Goal: Task Accomplishment & Management: Use online tool/utility

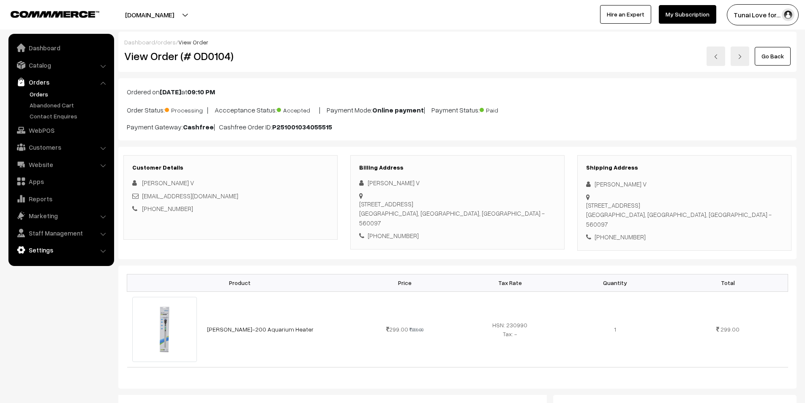
click at [60, 247] on link "Settings" at bounding box center [61, 249] width 101 height 15
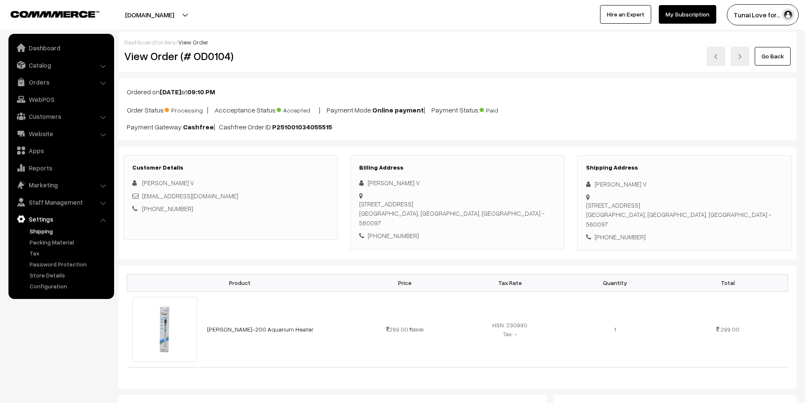
click at [42, 231] on link "Shipping" at bounding box center [69, 230] width 84 height 9
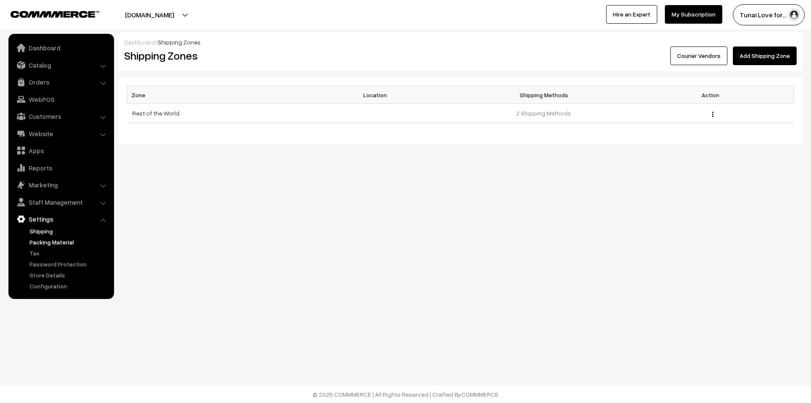
click at [41, 244] on link "Packing Material" at bounding box center [69, 241] width 84 height 9
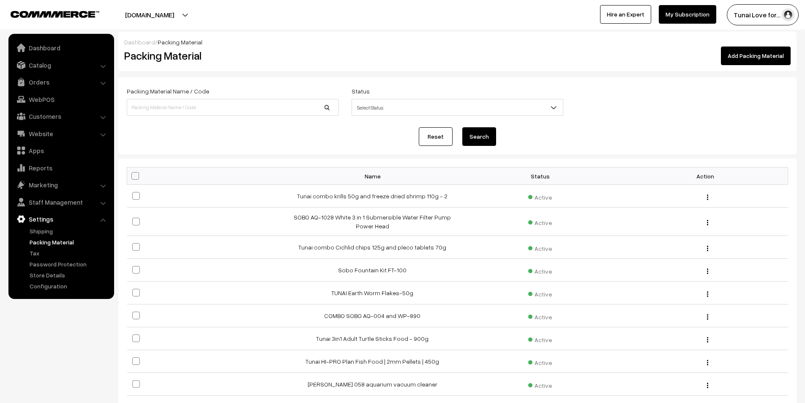
click at [769, 53] on link "Add Packing Material" at bounding box center [756, 55] width 70 height 19
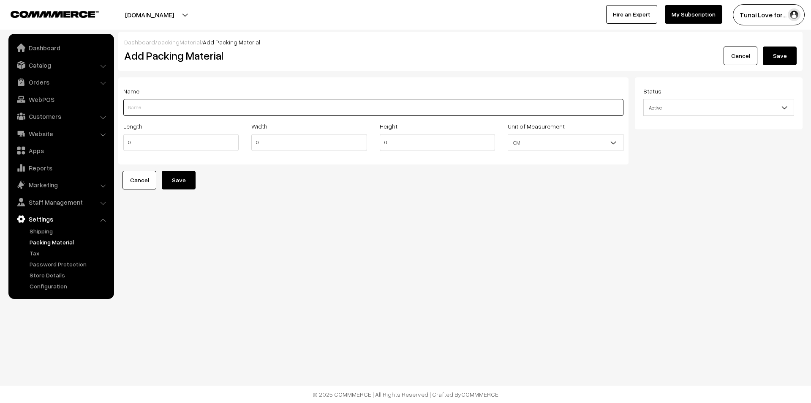
click at [156, 112] on input "Length" at bounding box center [373, 107] width 500 height 17
paste input "HL-300-300Watts"
type input "SOBO HL-300-300Watts"
click at [173, 142] on input "0" at bounding box center [180, 142] width 115 height 17
type input "46"
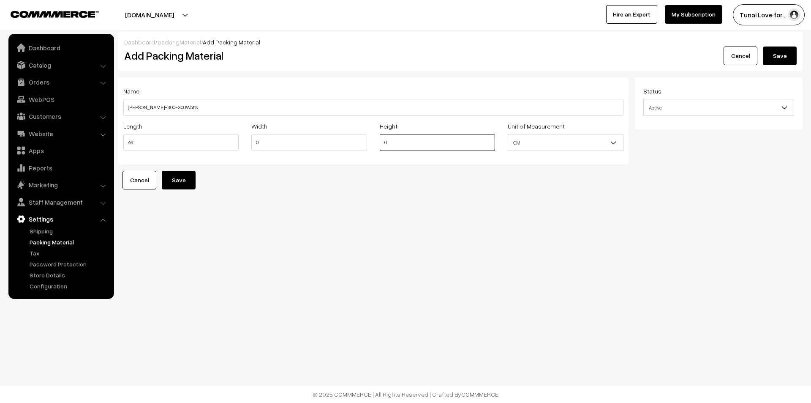
drag, startPoint x: 397, startPoint y: 145, endPoint x: 375, endPoint y: 144, distance: 22.0
click at [375, 144] on div "Height 0" at bounding box center [437, 138] width 128 height 35
type input "7"
drag, startPoint x: 263, startPoint y: 142, endPoint x: 253, endPoint y: 142, distance: 9.7
click at [253, 142] on input "0" at bounding box center [308, 142] width 115 height 17
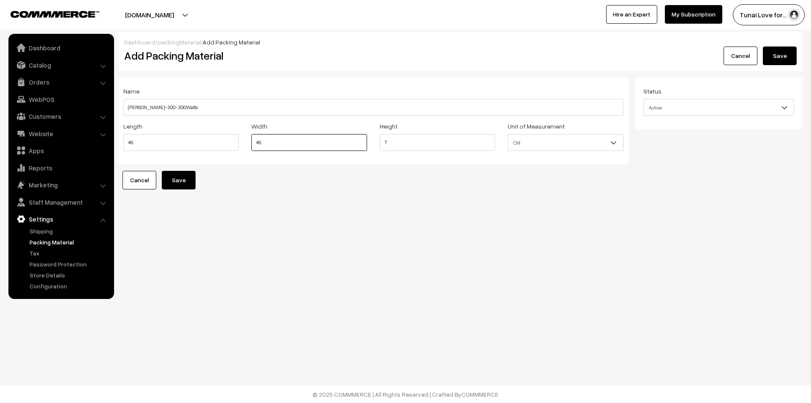
type input "46"
click at [127, 144] on input "46" at bounding box center [180, 142] width 115 height 17
type input "11"
click at [188, 186] on button "Save" at bounding box center [179, 180] width 34 height 19
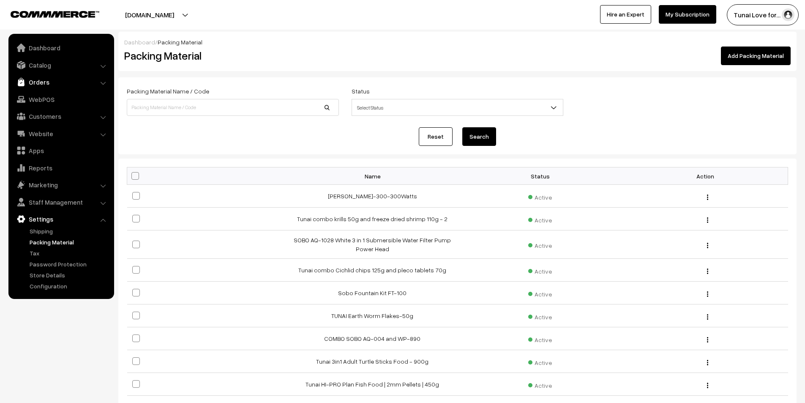
click at [49, 84] on link "Orders" at bounding box center [61, 81] width 101 height 15
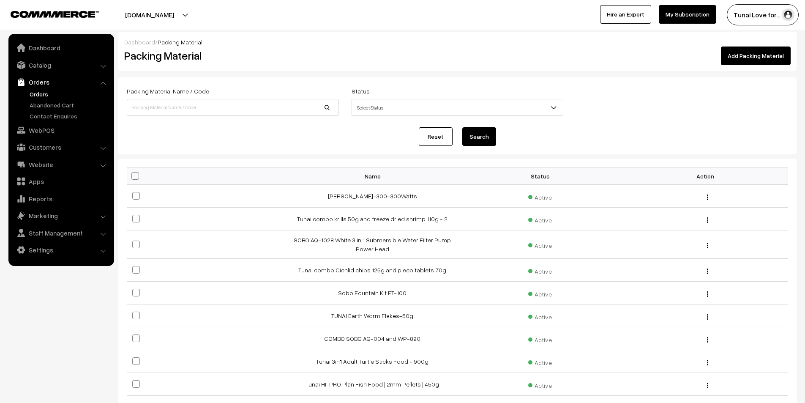
click at [38, 95] on link "Orders" at bounding box center [69, 94] width 84 height 9
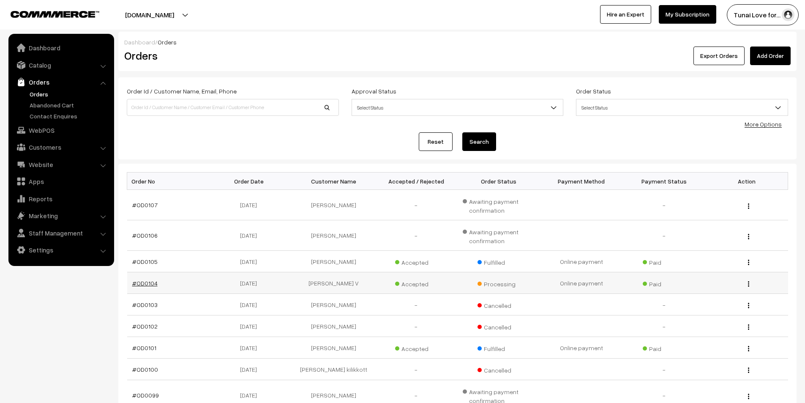
click at [152, 284] on link "#OD0104" at bounding box center [144, 282] width 25 height 7
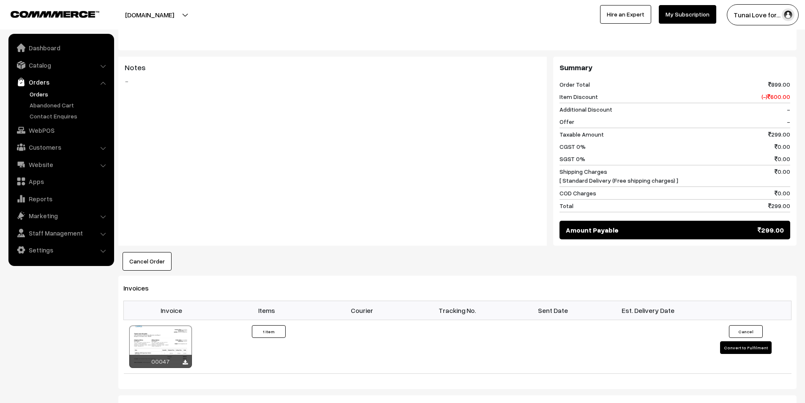
scroll to position [422, 0]
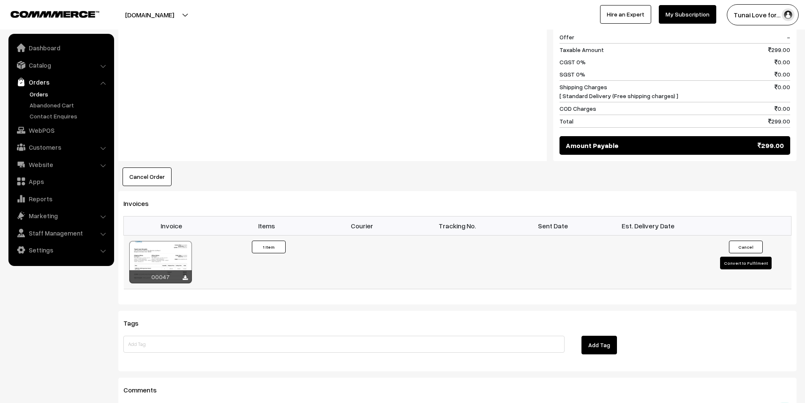
click at [734, 256] on button "Convert to Fulfilment" at bounding box center [746, 262] width 52 height 13
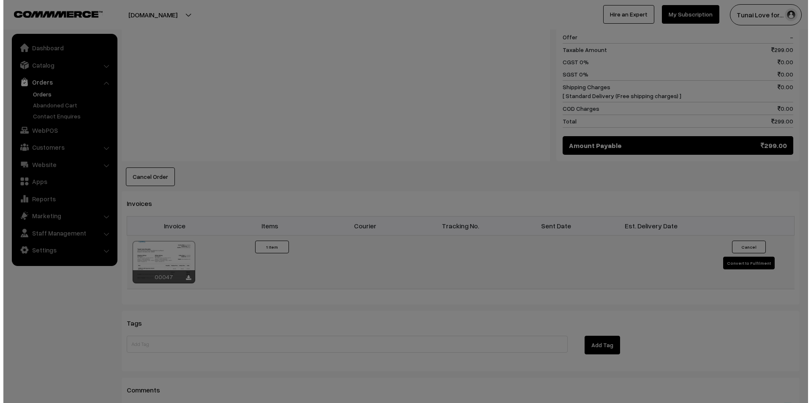
scroll to position [423, 0]
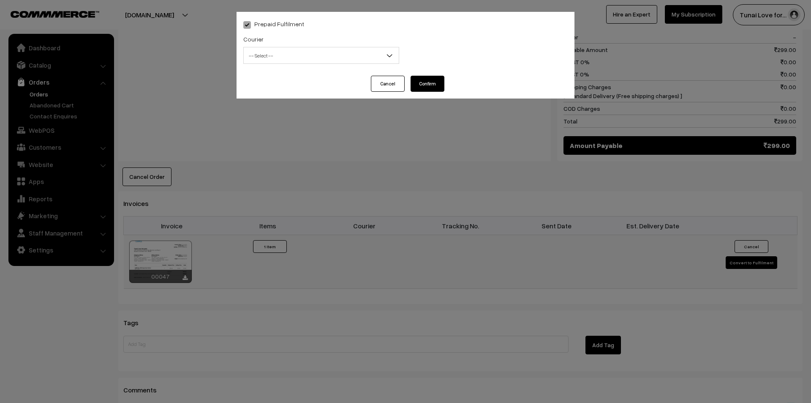
select select "1"
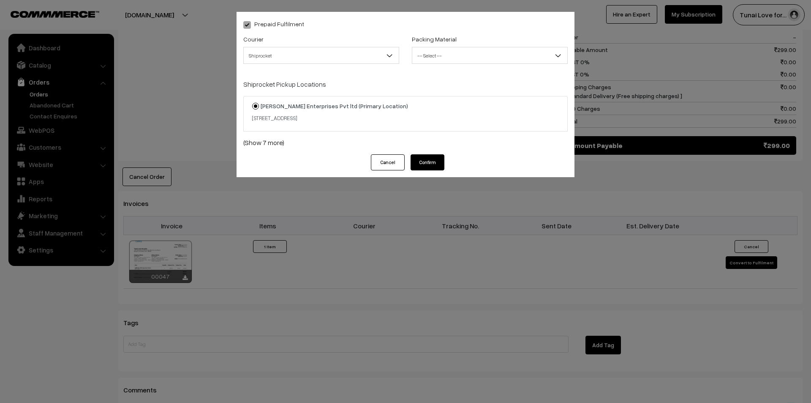
click at [386, 52] on b at bounding box center [389, 55] width 8 height 8
click at [482, 56] on span "-- Select --" at bounding box center [489, 55] width 155 height 15
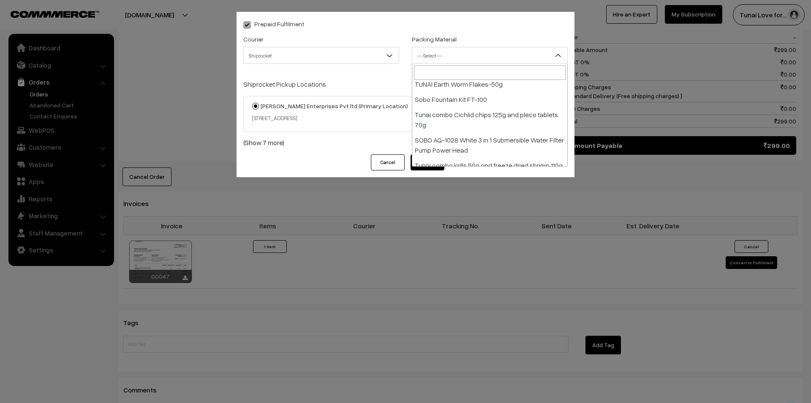
scroll to position [498, 0]
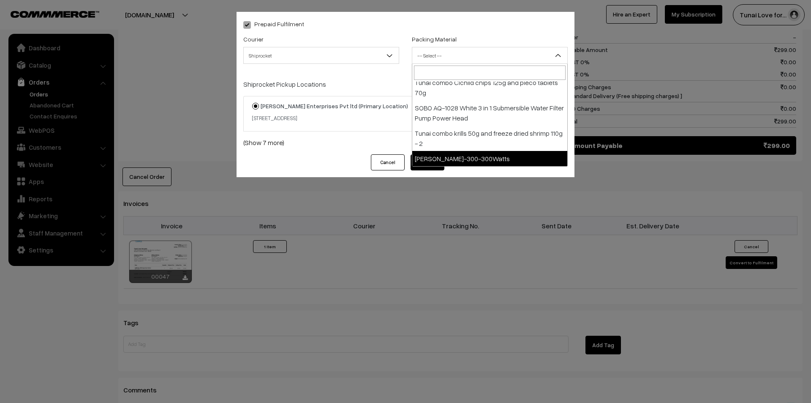
select select "33"
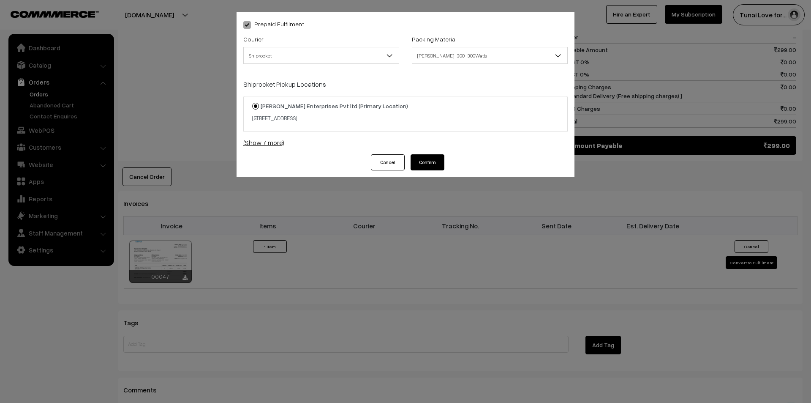
click at [277, 144] on link "(Show 7 more)" at bounding box center [405, 142] width 324 height 10
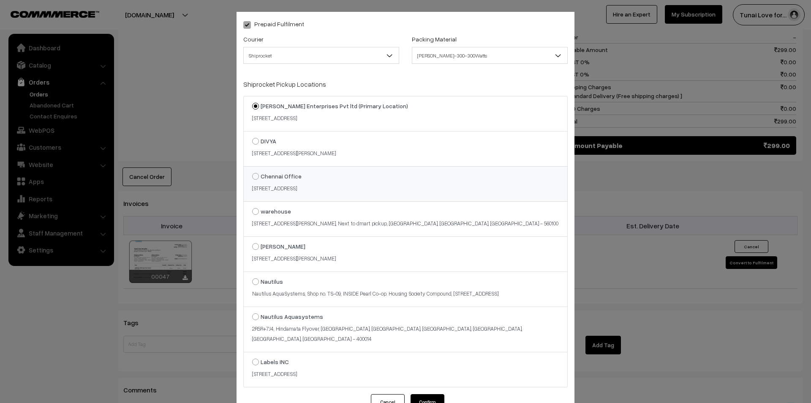
click at [289, 177] on strong "Chennai Office" at bounding box center [281, 175] width 41 height 7
click at [253, 173] on input "Chennai Office 8/119, 2nd Floor, Kavimani St, Mogappair West, Mogappair,, pazha…" at bounding box center [250, 169] width 5 height 5
radio input "true"
click at [412, 396] on button "Confirm" at bounding box center [428, 402] width 34 height 16
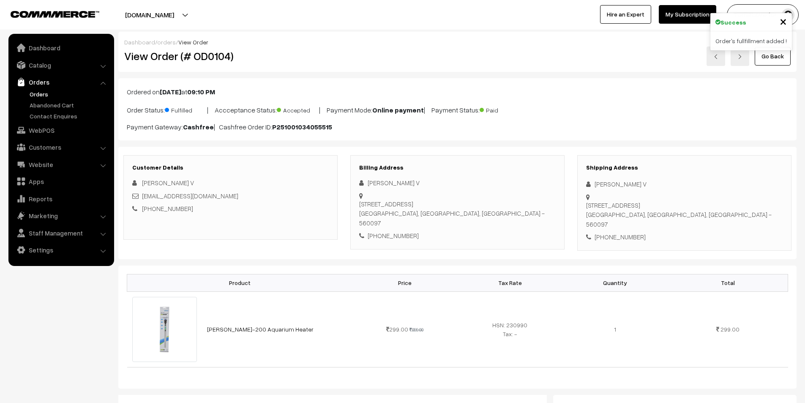
scroll to position [422, 0]
